Goal: Transaction & Acquisition: Purchase product/service

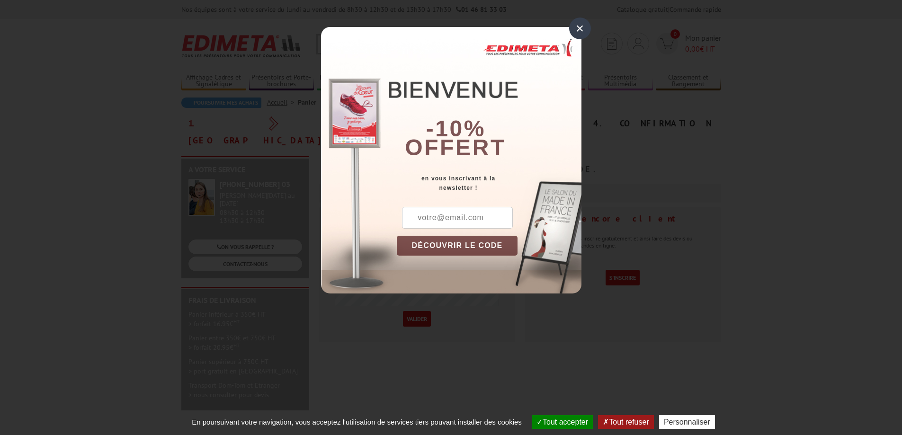
type input "[EMAIL_ADDRESS][DOMAIN_NAME]"
click at [460, 219] on input "text" at bounding box center [457, 218] width 111 height 22
type input "[EMAIL_ADDRESS][DOMAIN_NAME]"
click at [472, 250] on button "DÉCOUVRIR LE CODE" at bounding box center [457, 246] width 121 height 20
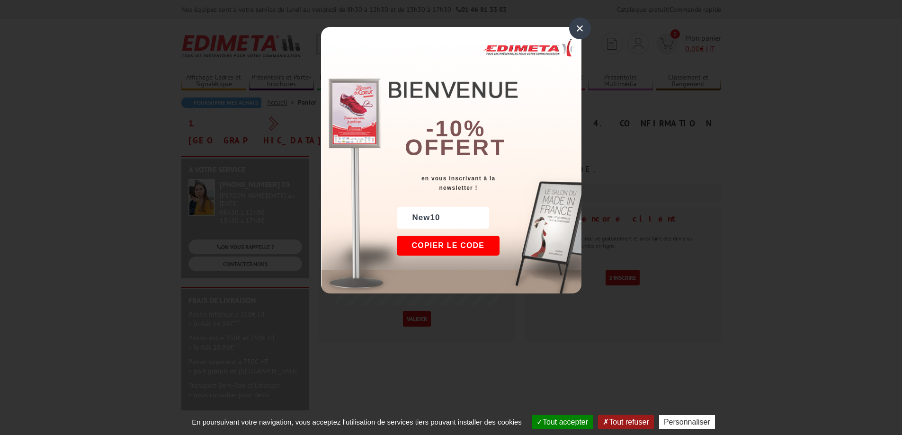
click at [448, 242] on button "Copier le code" at bounding box center [448, 246] width 103 height 20
click at [456, 248] on button "Continuer sur edimeta.fr" at bounding box center [483, 246] width 173 height 20
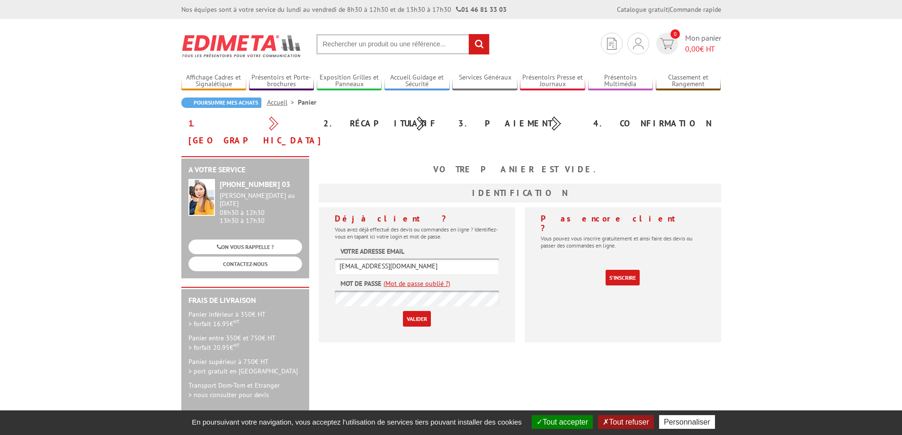
click at [417, 311] on input "Valider" at bounding box center [417, 319] width 28 height 16
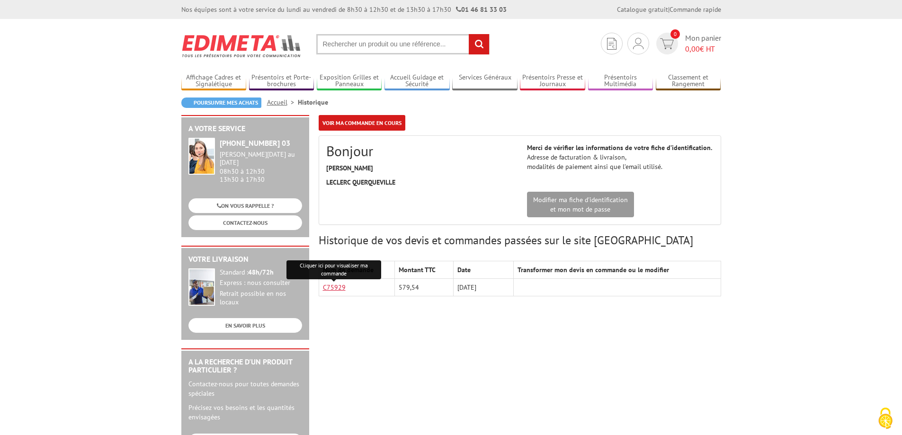
click at [337, 288] on link "C75929" at bounding box center [334, 287] width 23 height 9
click at [473, 333] on div "A votre service +33 (0)1 46 81 33 03 Du Lundi au Vendredi 08h30 à 12h30 13h30 à…" at bounding box center [451, 367] width 549 height 505
click at [339, 287] on link "C75929" at bounding box center [334, 287] width 23 height 9
drag, startPoint x: 372, startPoint y: 369, endPoint x: 382, endPoint y: 351, distance: 20.6
click at [372, 369] on div "A votre service +33 (0)1 46 81 33 03 Du Lundi au Vendredi 08h30 à 12h30 13h30 à…" at bounding box center [451, 367] width 549 height 505
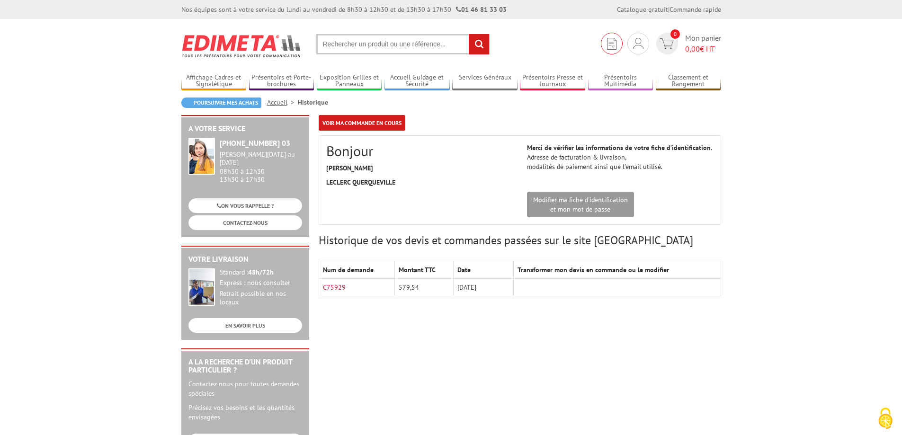
click at [615, 43] on img at bounding box center [611, 44] width 9 height 12
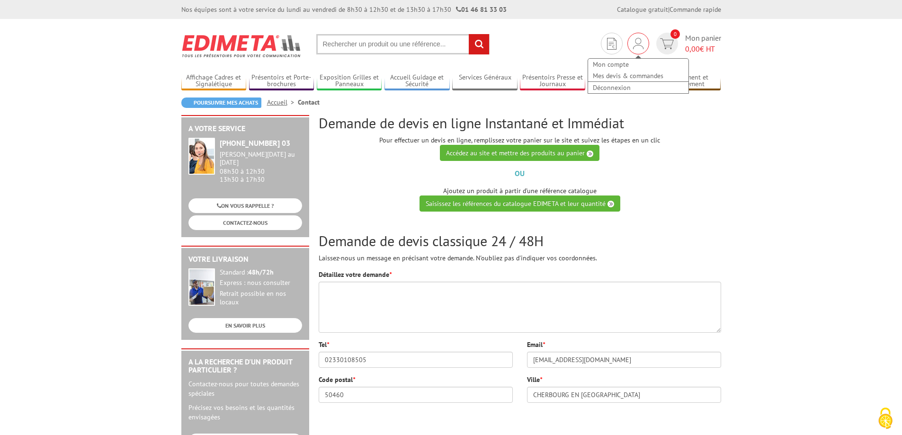
click at [640, 37] on div "Mon compte Mes devis & commandes Déconnexion" at bounding box center [638, 44] width 22 height 22
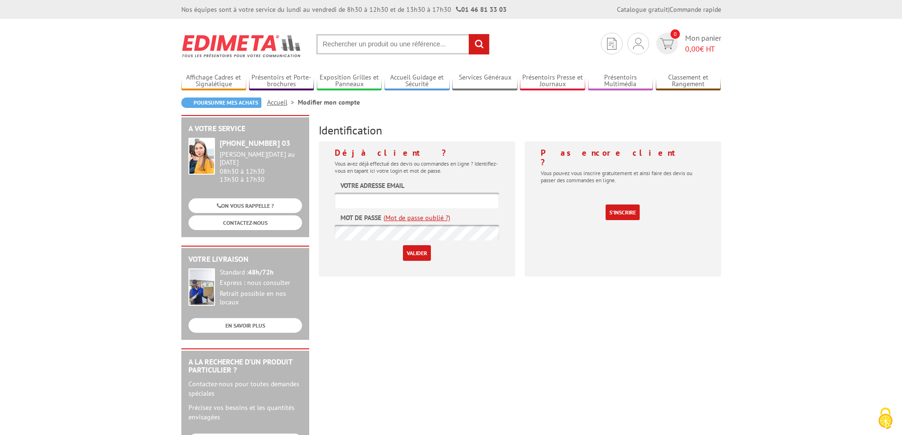
type input "[EMAIL_ADDRESS][DOMAIN_NAME]"
click at [415, 251] on input "Valider" at bounding box center [417, 253] width 28 height 16
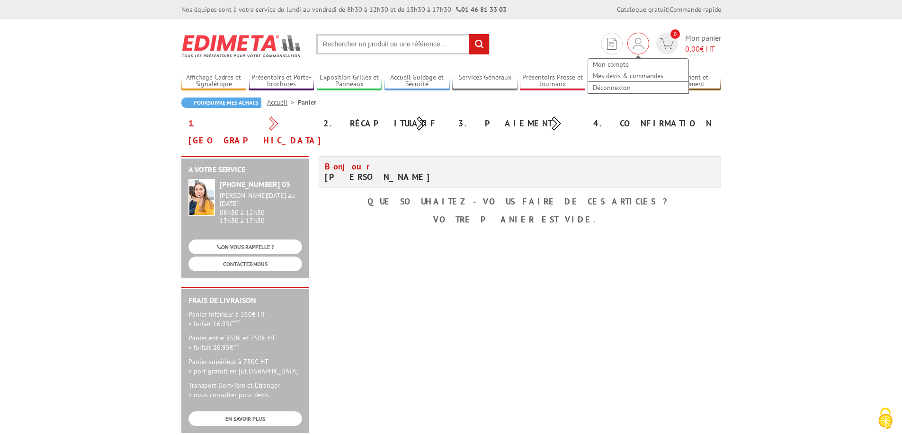
click at [635, 50] on div "Mon compte Mes devis & commandes Déconnexion" at bounding box center [638, 71] width 102 height 45
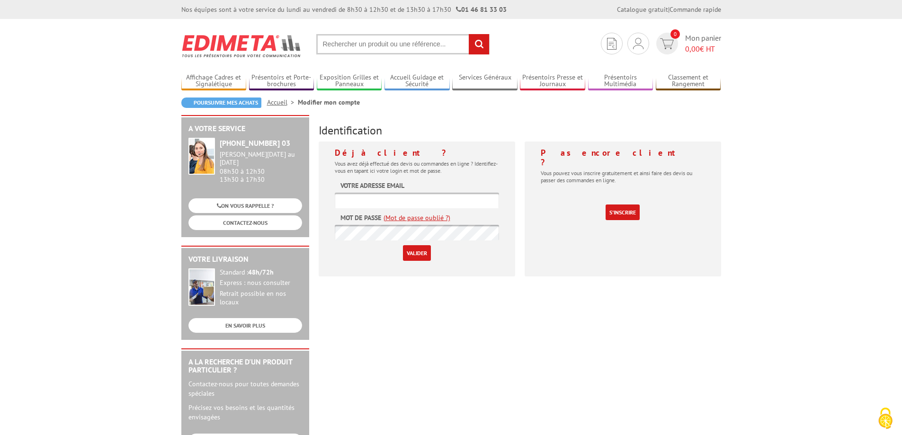
type input "[EMAIL_ADDRESS][DOMAIN_NAME]"
click at [411, 255] on input "Valider" at bounding box center [417, 253] width 28 height 16
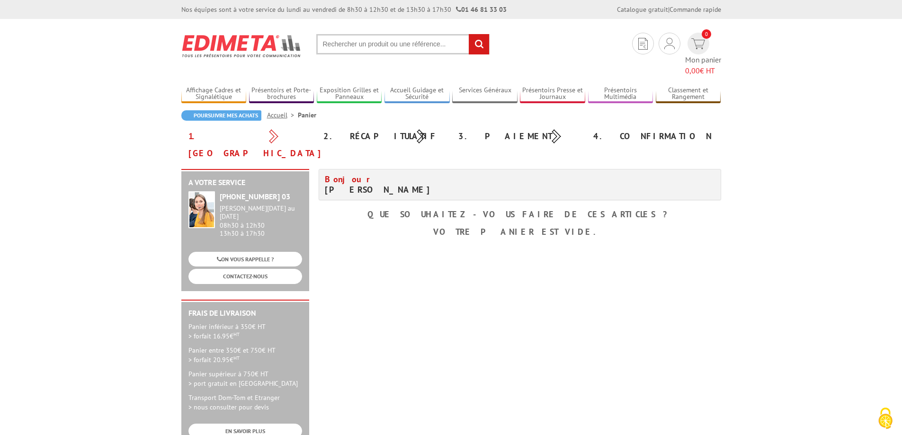
click at [284, 111] on link "Accueil" at bounding box center [282, 115] width 31 height 9
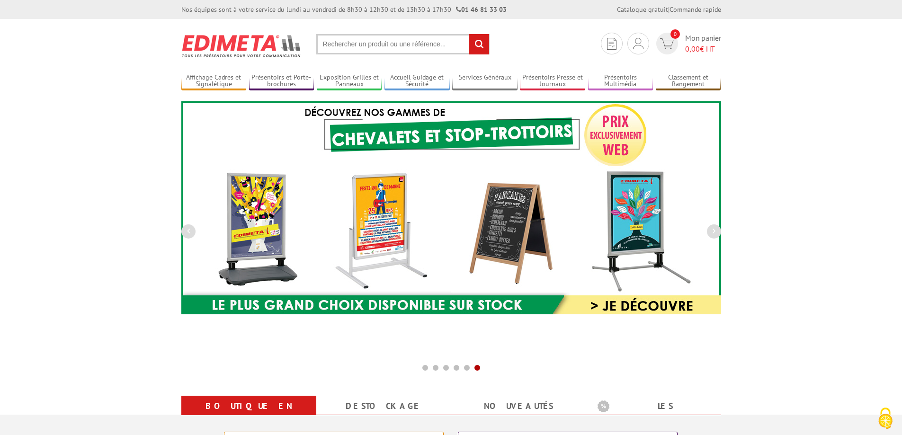
click at [386, 41] on input "text" at bounding box center [402, 44] width 173 height 20
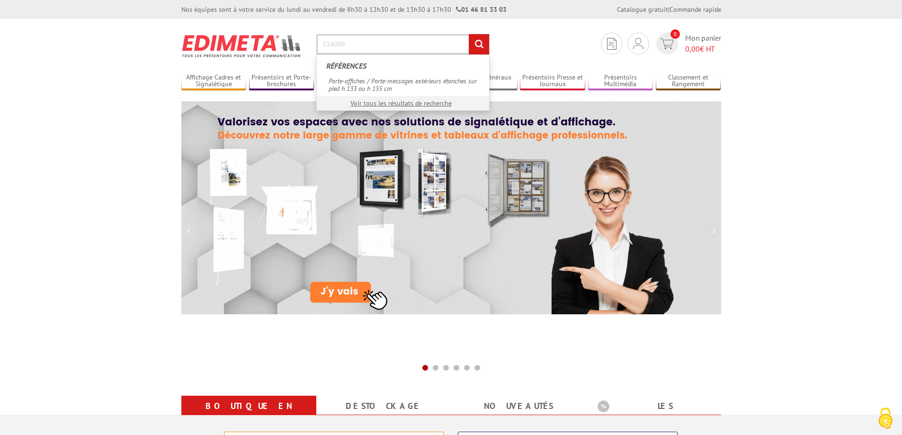
type input "214089"
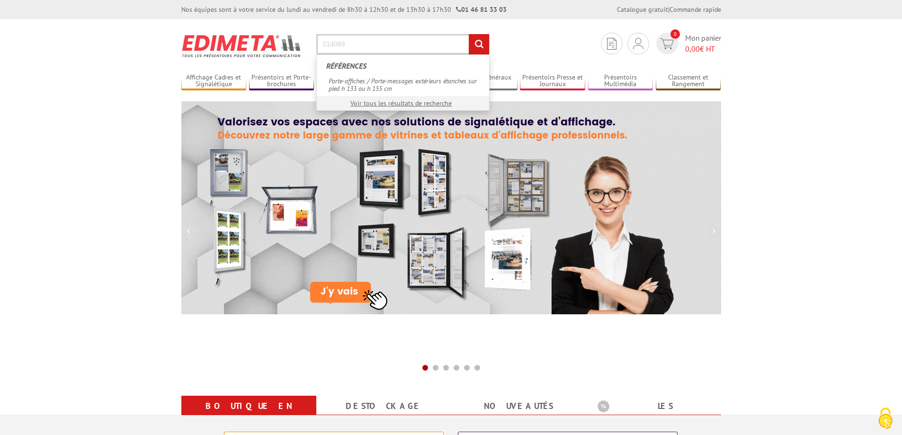
click at [469, 34] on input "rechercher" at bounding box center [479, 44] width 20 height 20
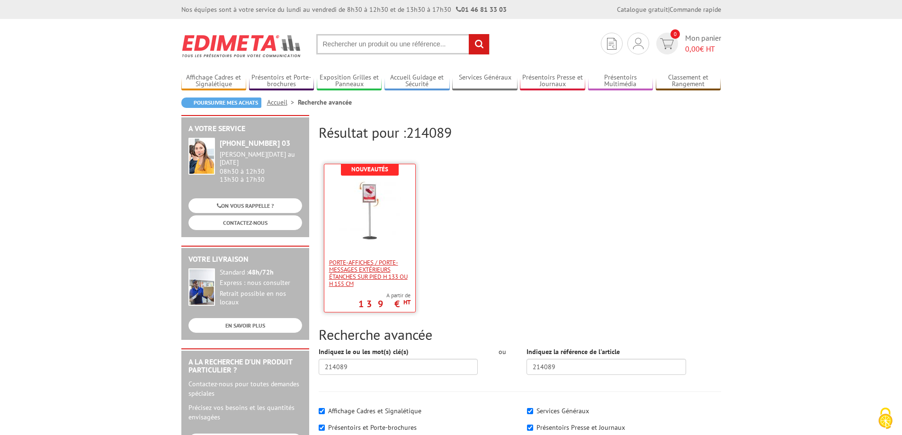
click at [377, 265] on span "Porte-affiches / Porte-messages extérieurs étanches sur pied h 133 ou h 155 cm" at bounding box center [369, 273] width 81 height 28
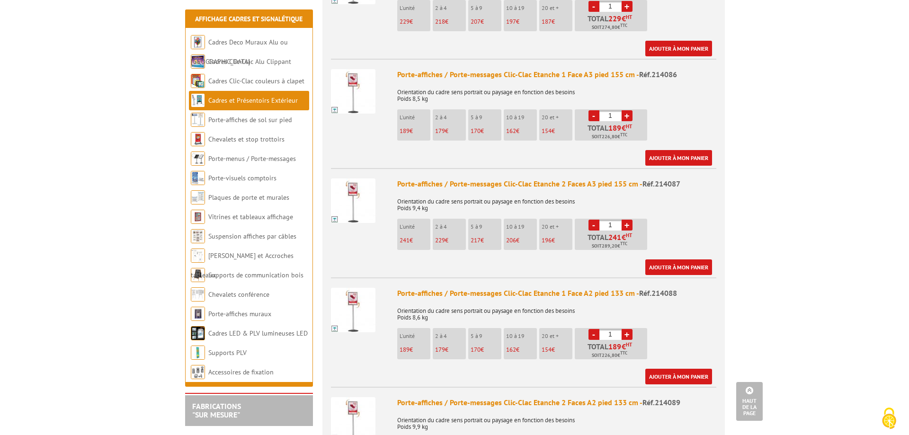
scroll to position [1042, 0]
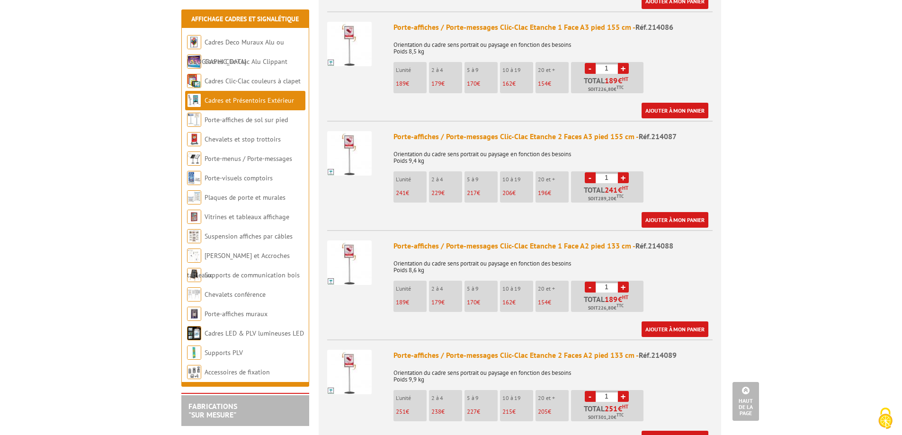
click at [619, 391] on link "+" at bounding box center [623, 396] width 11 height 11
type input "2"
click at [657, 431] on link "Ajouter à mon panier" at bounding box center [675, 439] width 67 height 16
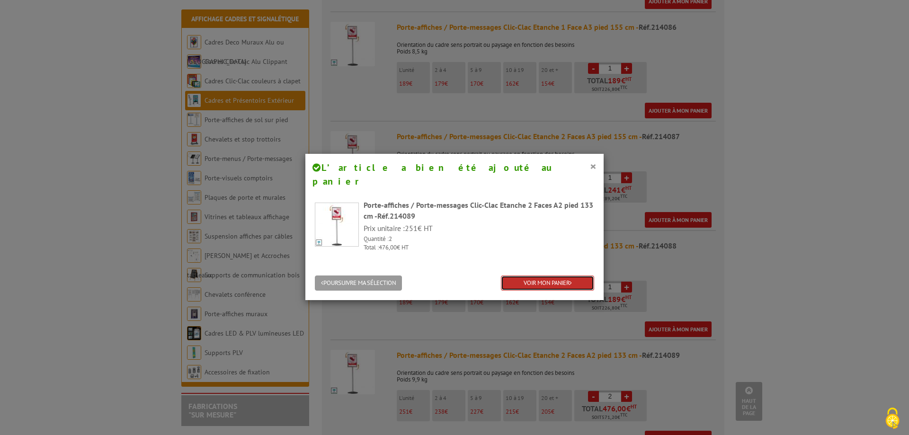
click at [528, 276] on link "VOIR MON PANIER" at bounding box center [547, 284] width 93 height 16
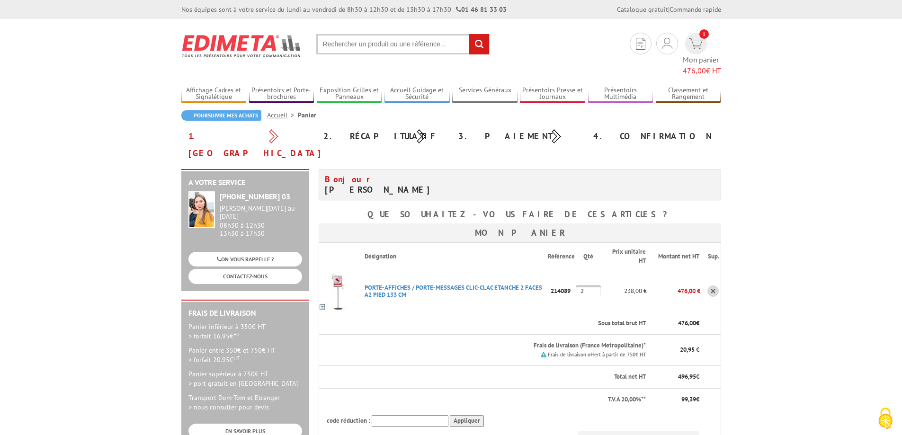
scroll to position [47, 0]
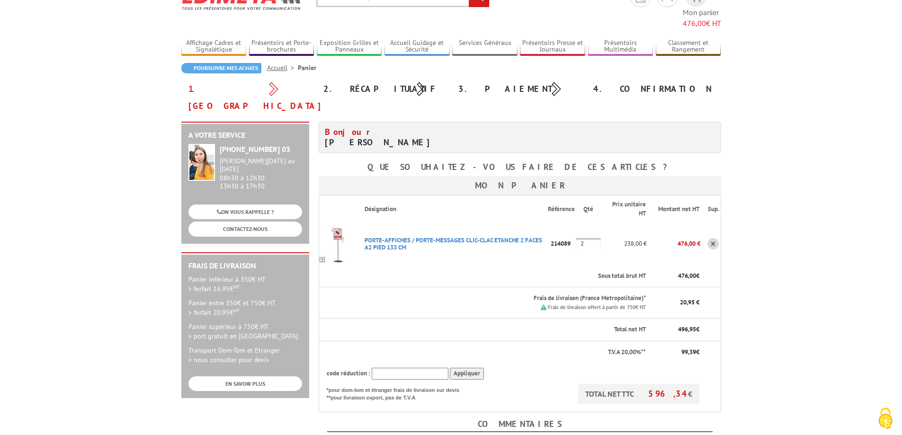
click at [415, 368] on input "text" at bounding box center [410, 374] width 77 height 12
paste input "New10"
type input "New10"
click at [460, 368] on input "Appliquer" at bounding box center [467, 374] width 34 height 12
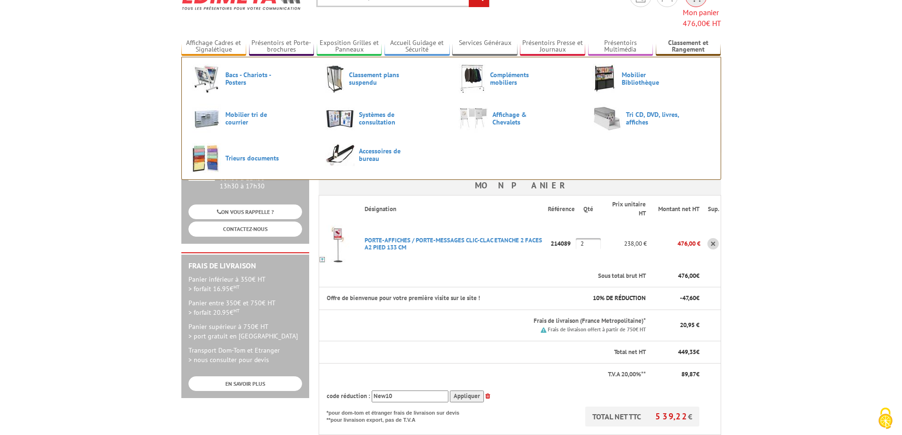
scroll to position [0, 0]
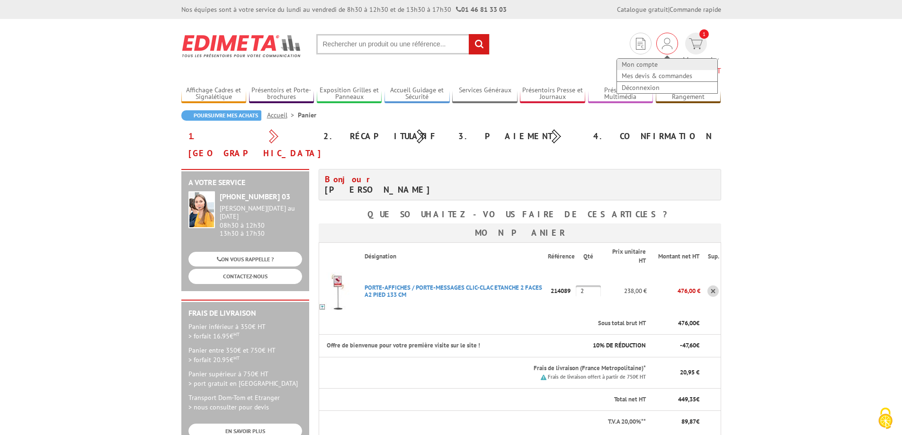
click at [619, 63] on link "Mon compte" at bounding box center [667, 64] width 100 height 11
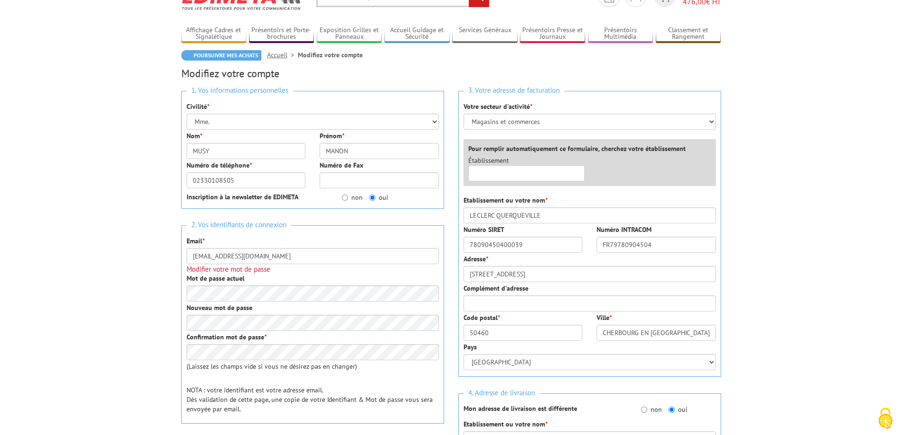
scroll to position [189, 0]
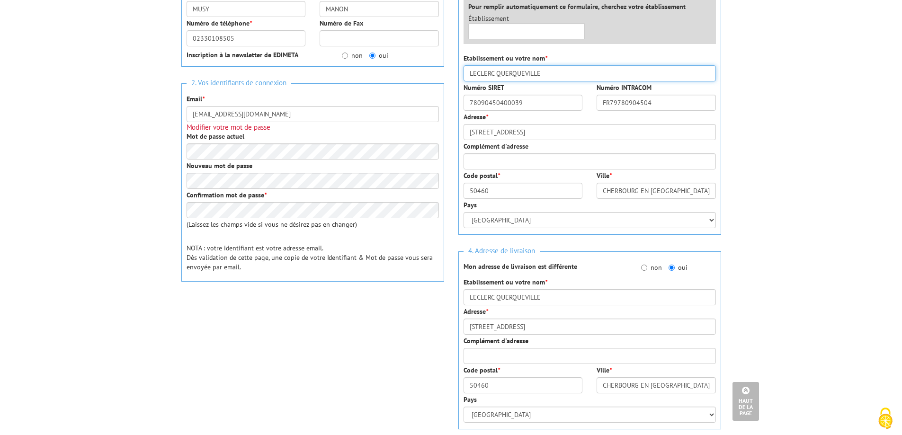
drag, startPoint x: 544, startPoint y: 72, endPoint x: 439, endPoint y: 71, distance: 104.7
click at [439, 71] on div "1. Vos informations personnelles Civilité * Mr. Mme. Mlle. Nom * MUSY Prénom * …" at bounding box center [451, 232] width 554 height 580
type input "SODISHAGUE"
type input "QUERQUEVILLE"
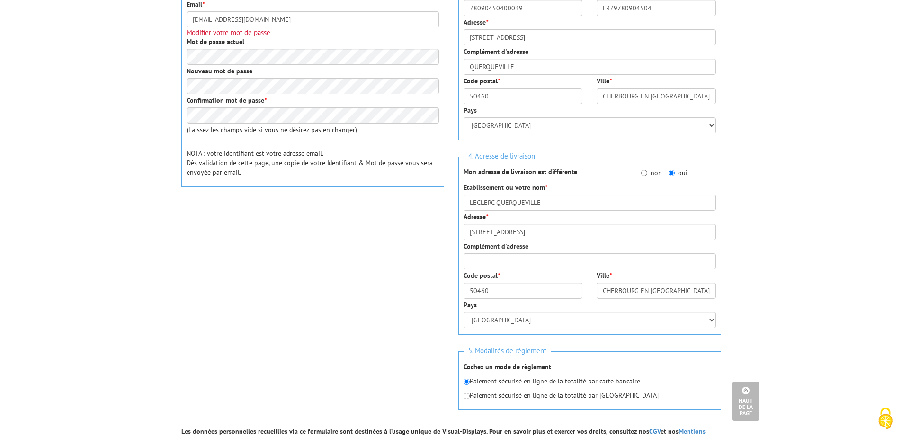
scroll to position [379, 0]
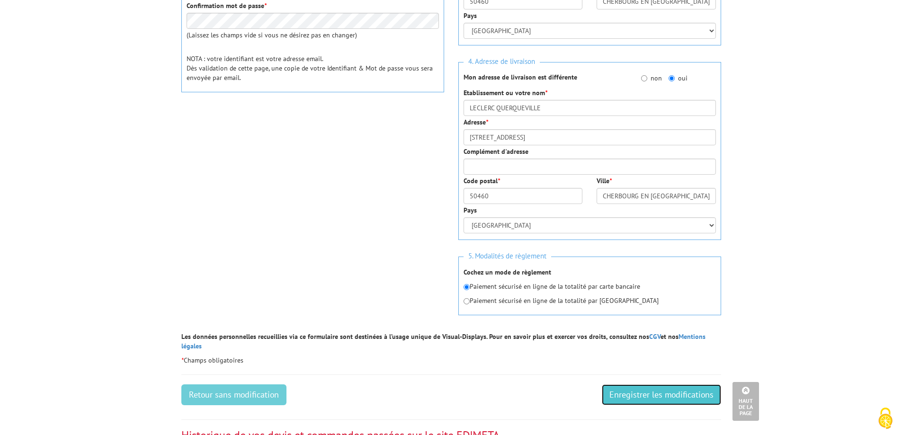
click at [645, 386] on input "Enregistrer les modifications" at bounding box center [661, 395] width 119 height 21
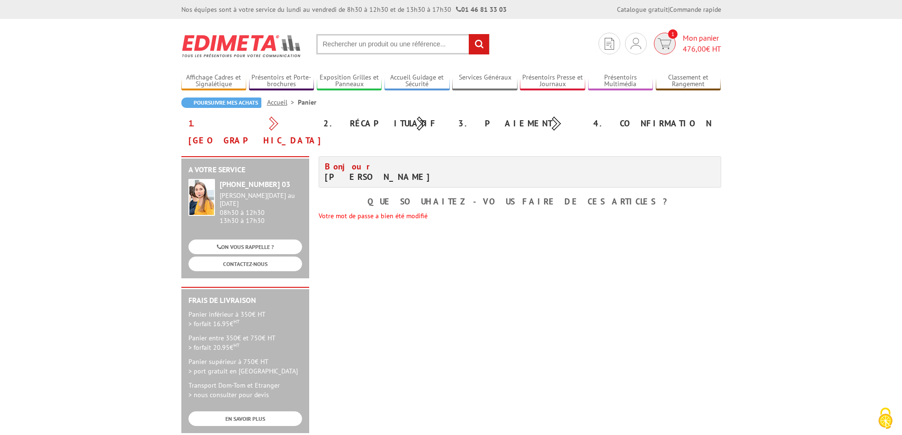
click at [663, 43] on img at bounding box center [665, 43] width 14 height 11
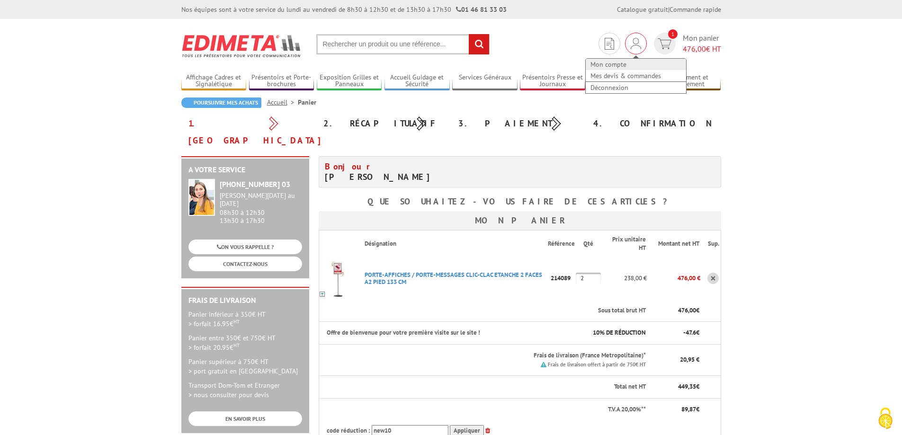
click at [617, 63] on link "Mon compte" at bounding box center [636, 64] width 100 height 11
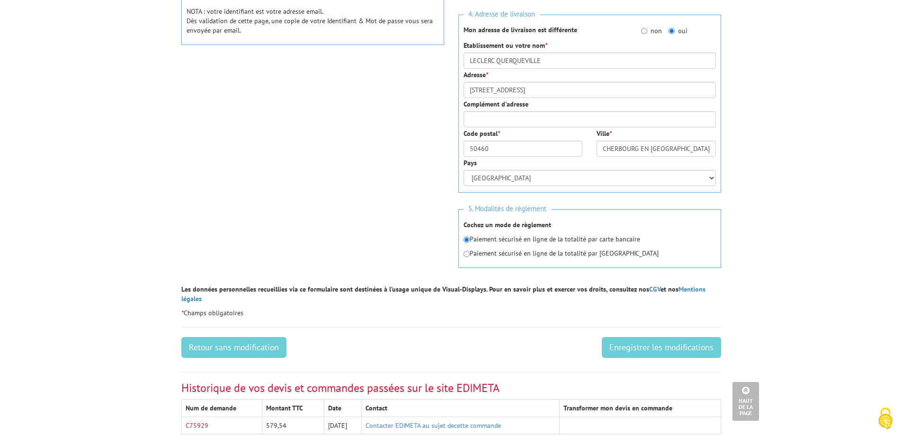
scroll to position [521, 0]
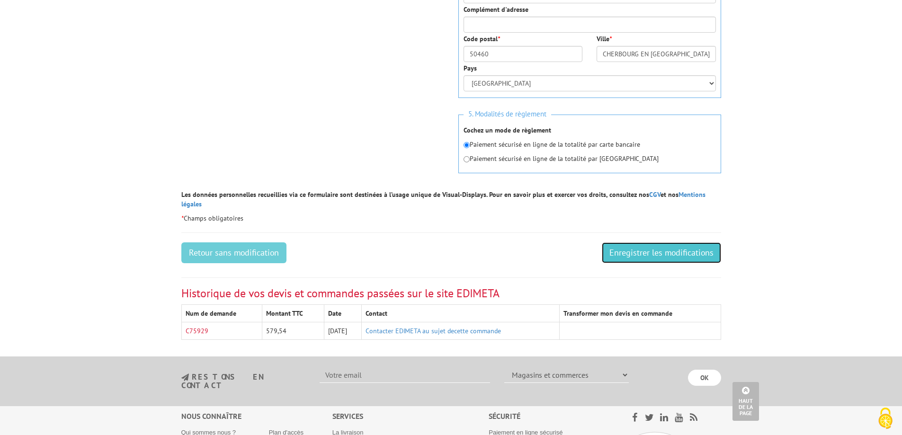
click at [689, 245] on input "Enregistrer les modifications" at bounding box center [661, 252] width 119 height 21
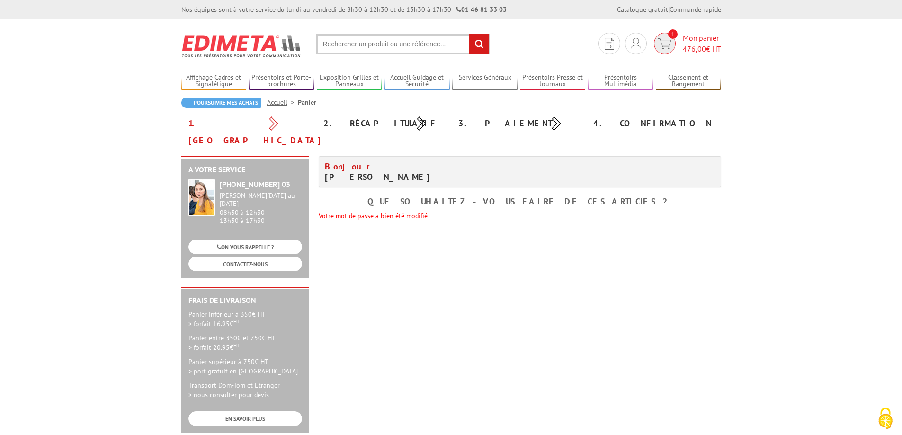
click at [664, 42] on img at bounding box center [665, 43] width 14 height 11
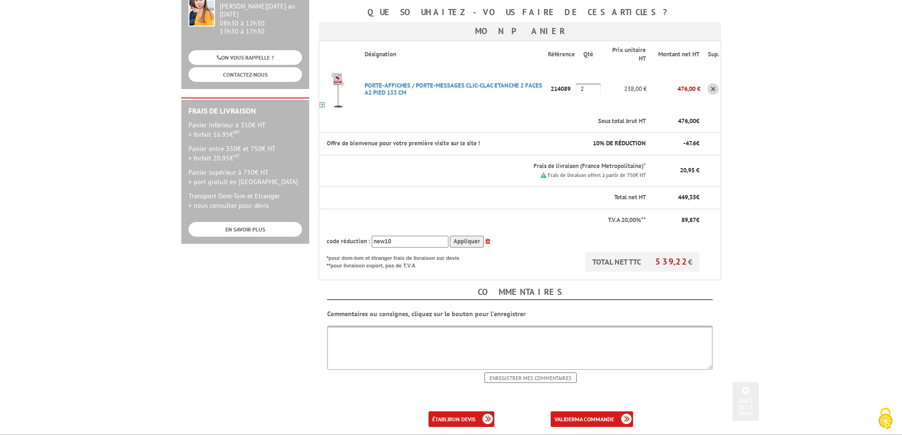
scroll to position [331, 0]
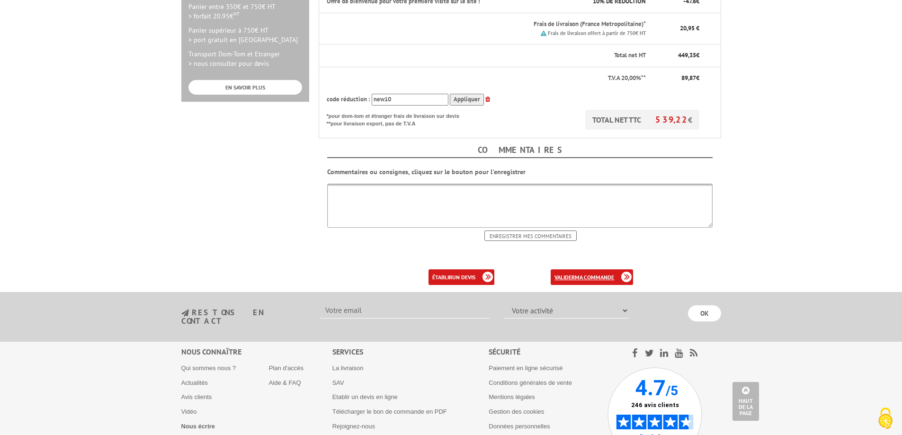
click at [577, 274] on b "ma commande" at bounding box center [594, 277] width 39 height 7
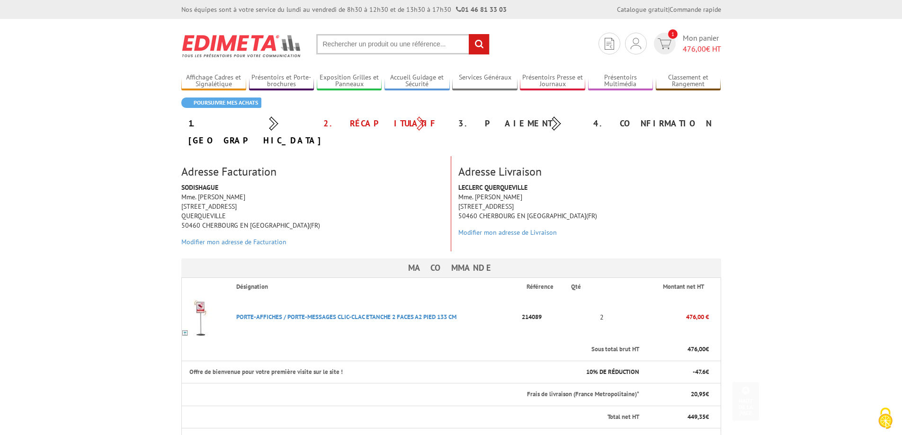
scroll to position [189, 0]
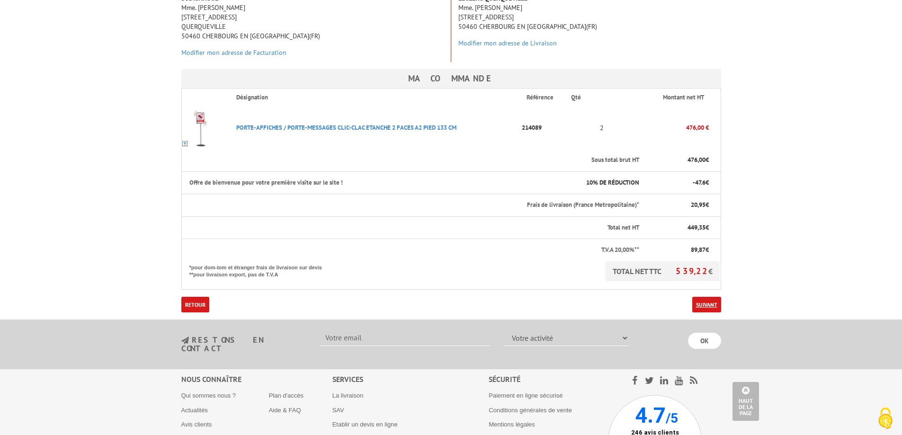
click at [713, 297] on link "Suivant" at bounding box center [706, 305] width 29 height 16
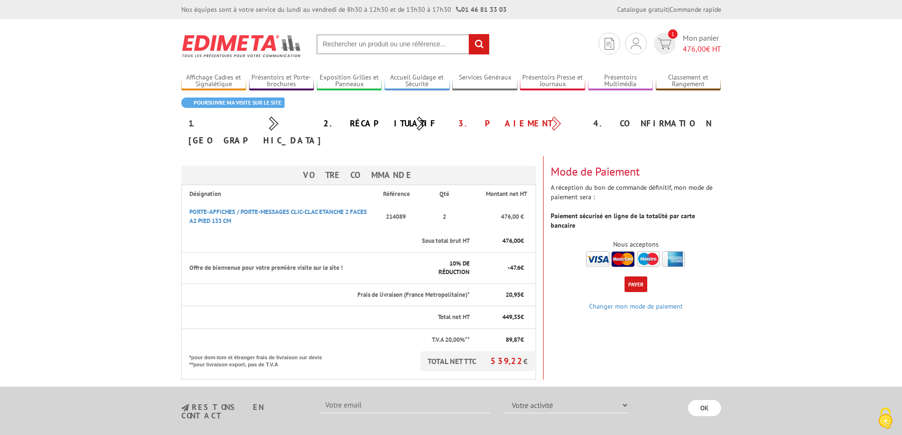
click at [631, 277] on button "Payer" at bounding box center [636, 285] width 23 height 16
